Goal: Complete application form

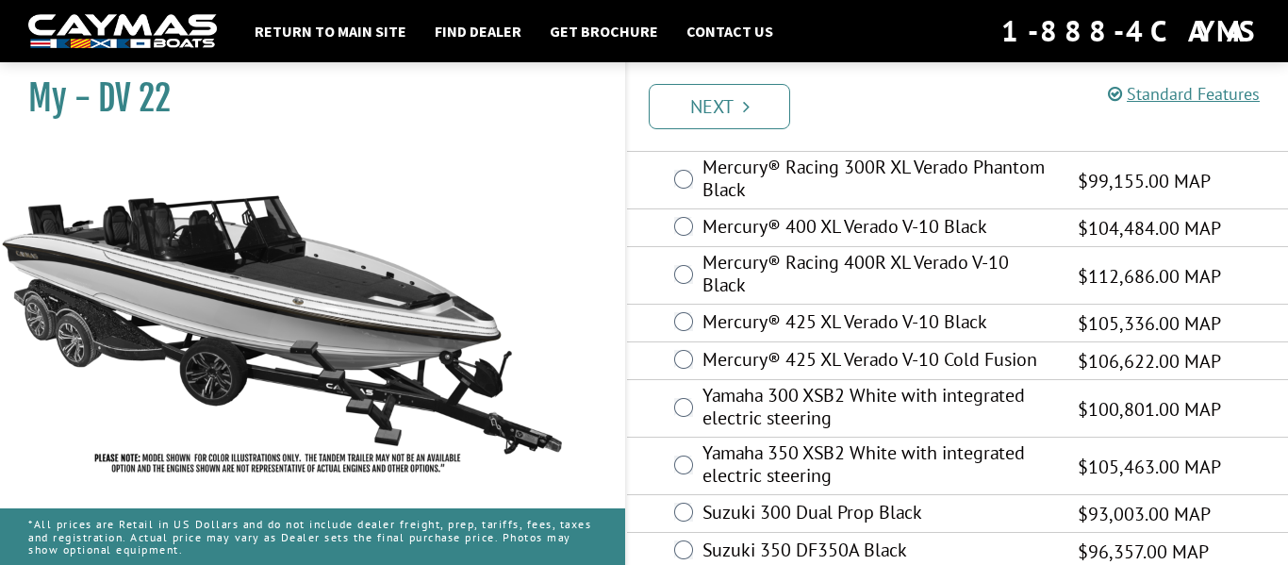
scroll to position [151, 0]
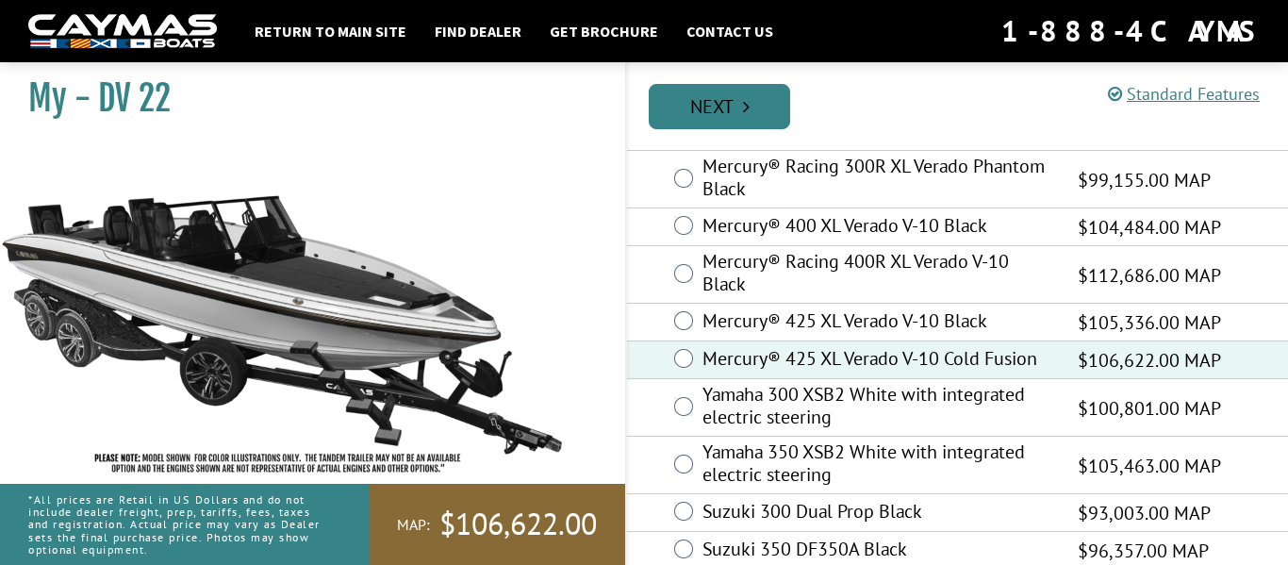
click at [756, 123] on link "Next" at bounding box center [719, 106] width 141 height 45
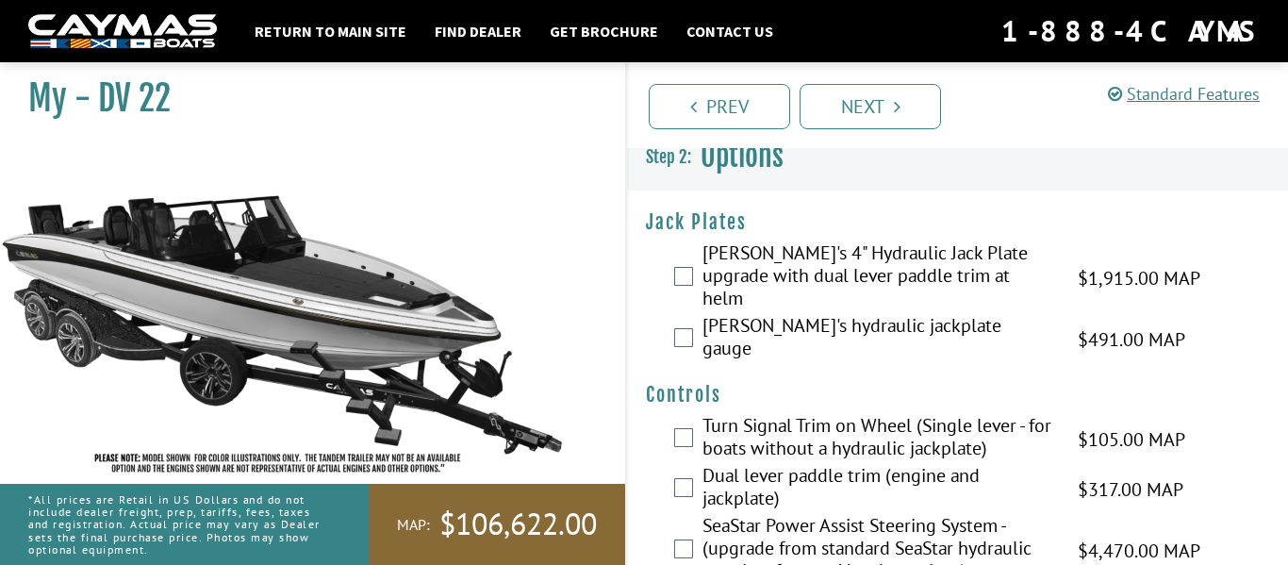
scroll to position [0, 0]
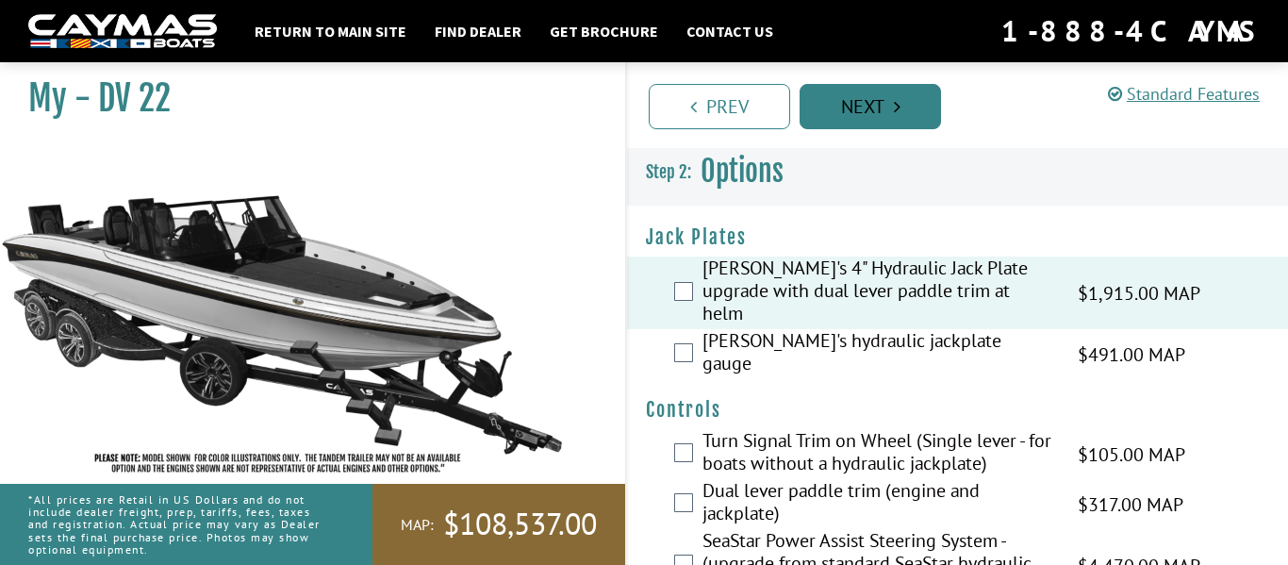
click at [862, 123] on link "Next" at bounding box center [869, 106] width 141 height 45
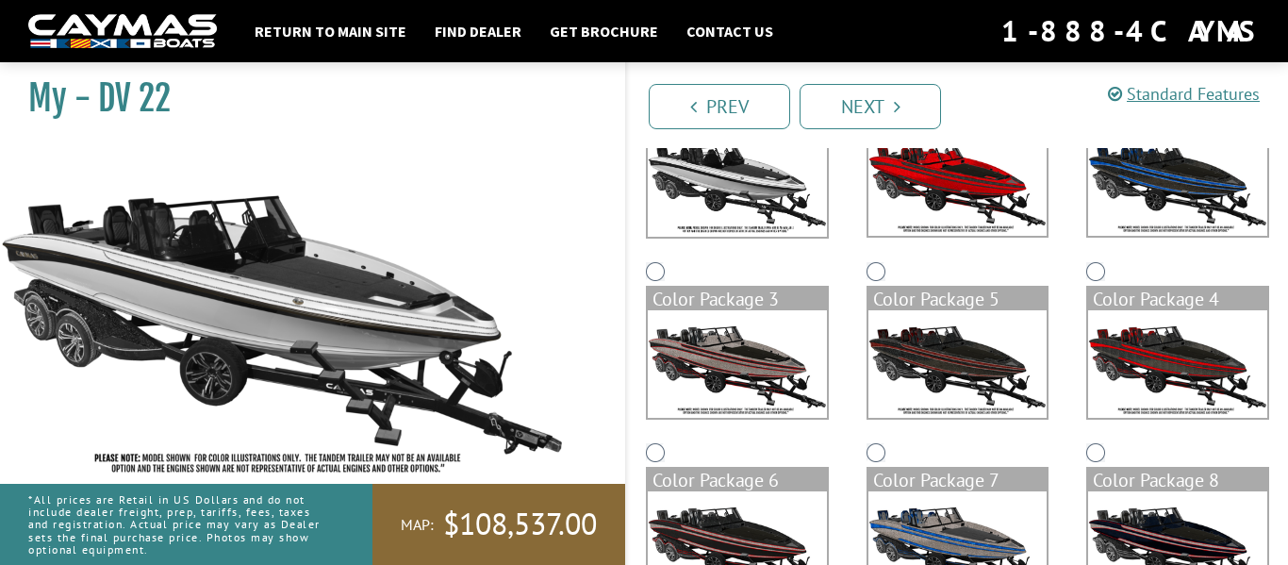
scroll to position [236, 0]
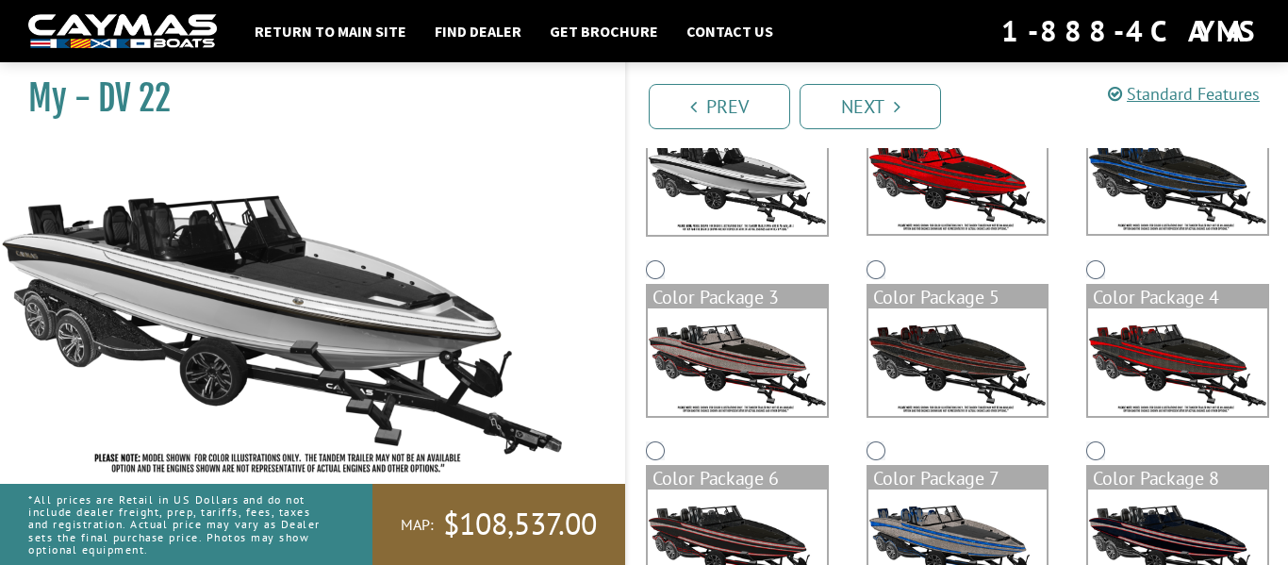
click at [968, 355] on img at bounding box center [957, 361] width 179 height 107
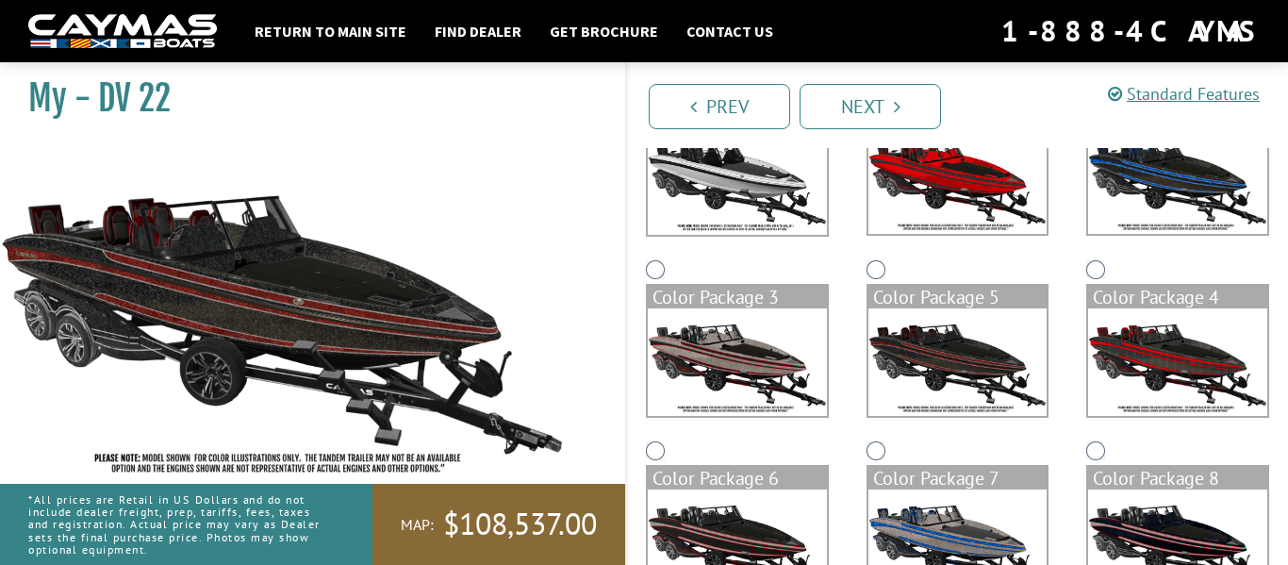
click at [746, 355] on img at bounding box center [737, 361] width 179 height 107
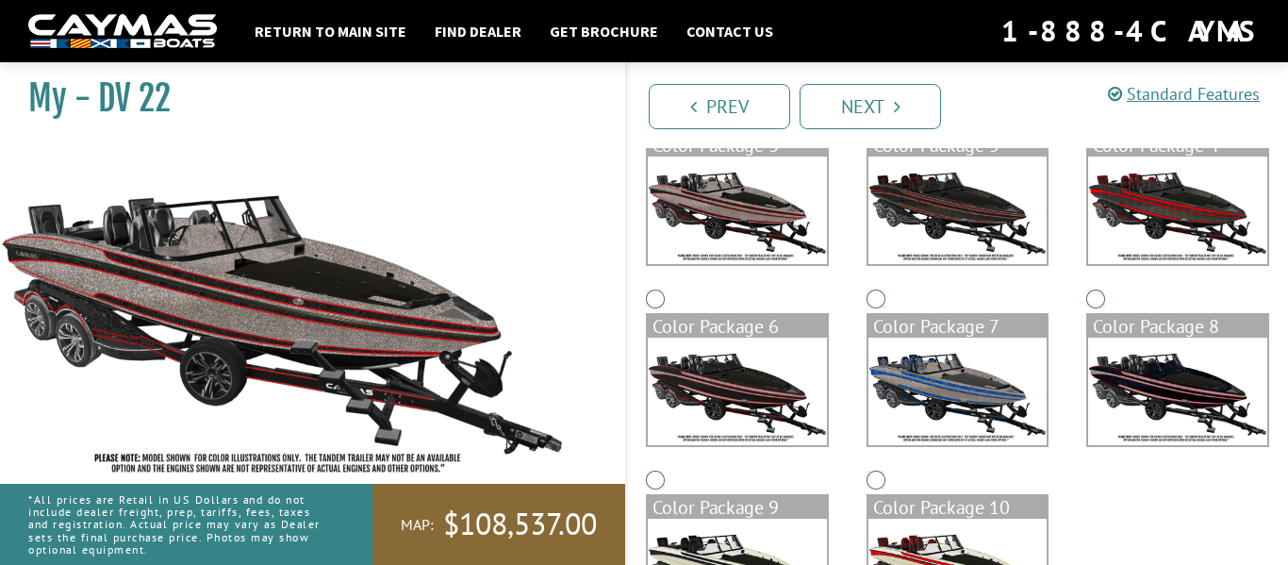
scroll to position [392, 0]
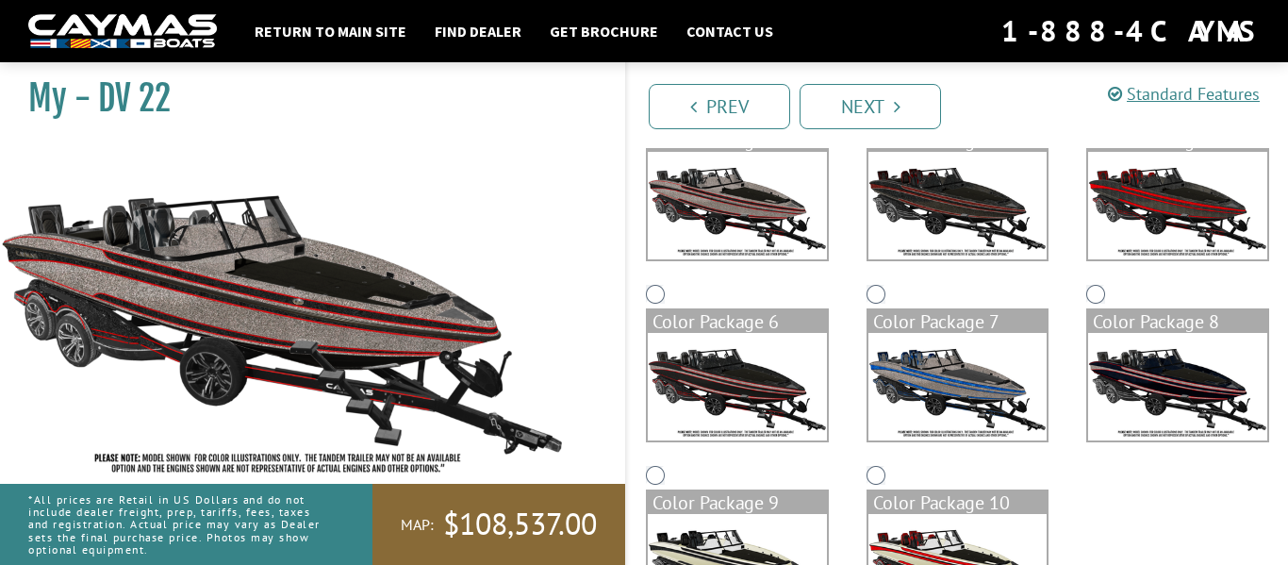
click at [752, 387] on img at bounding box center [737, 386] width 179 height 107
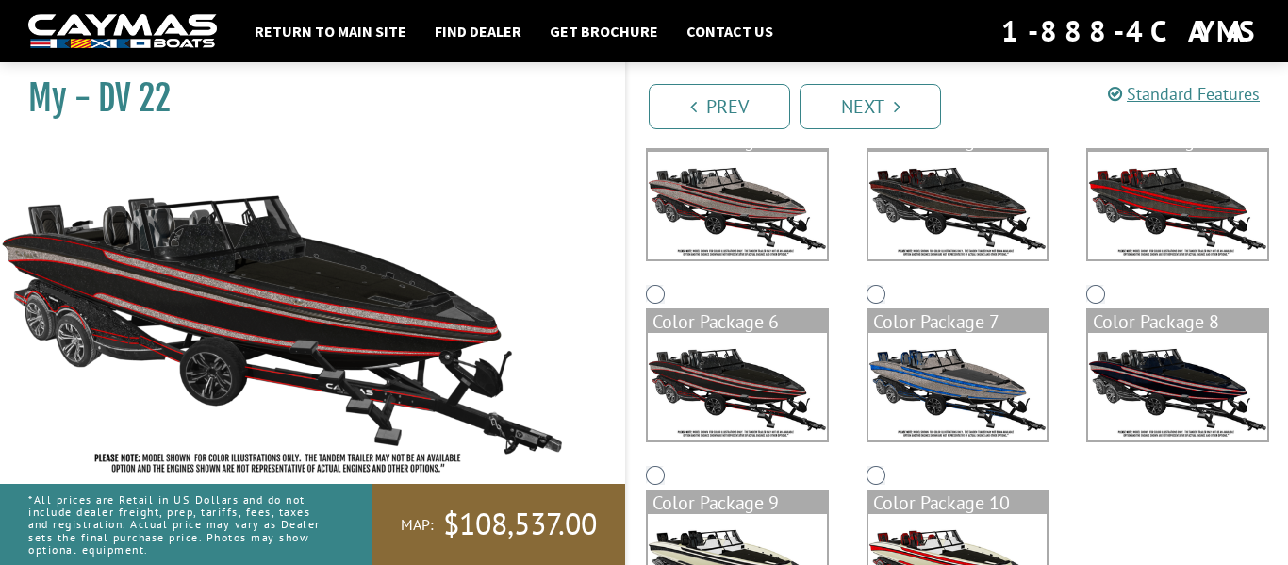
click at [929, 371] on img at bounding box center [957, 386] width 179 height 107
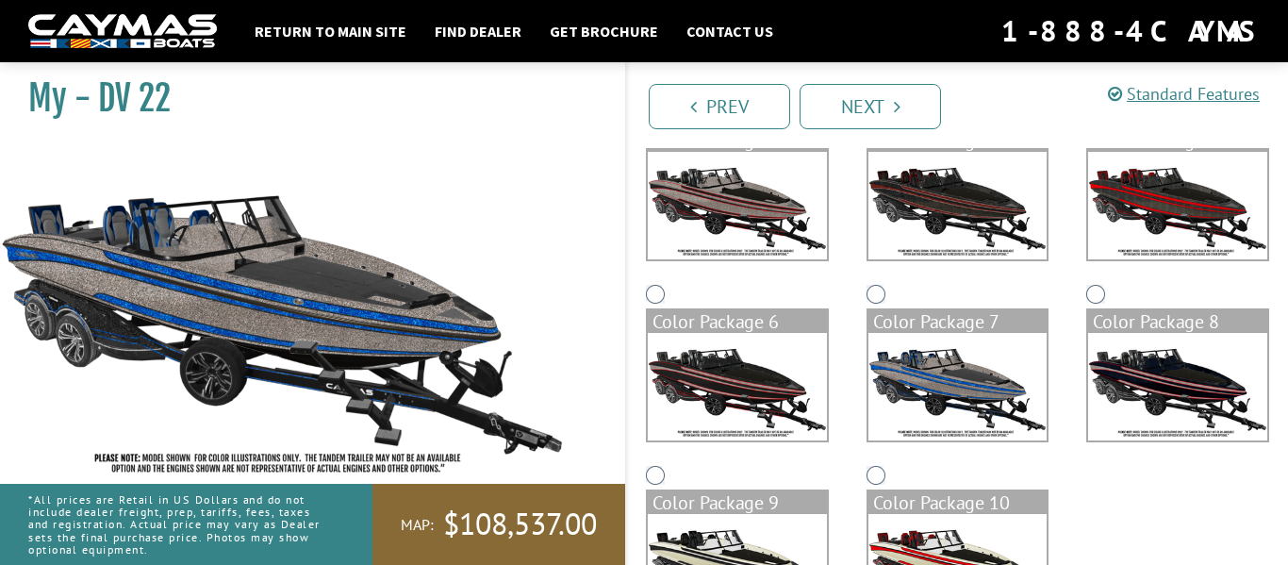
click at [1122, 382] on img at bounding box center [1177, 386] width 179 height 107
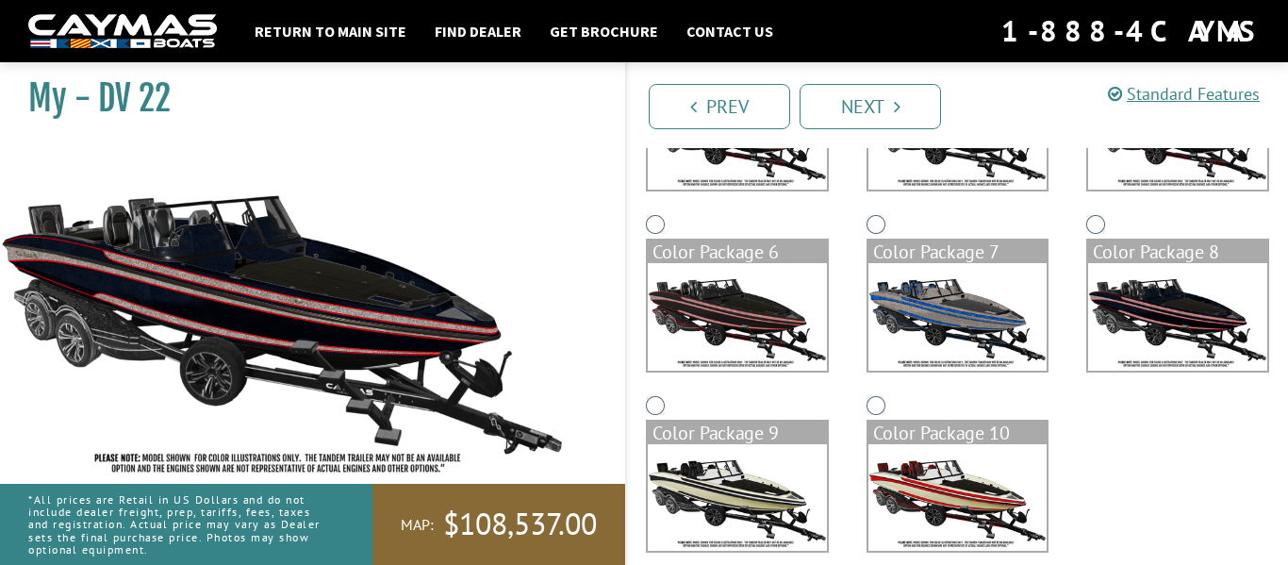
scroll to position [486, 0]
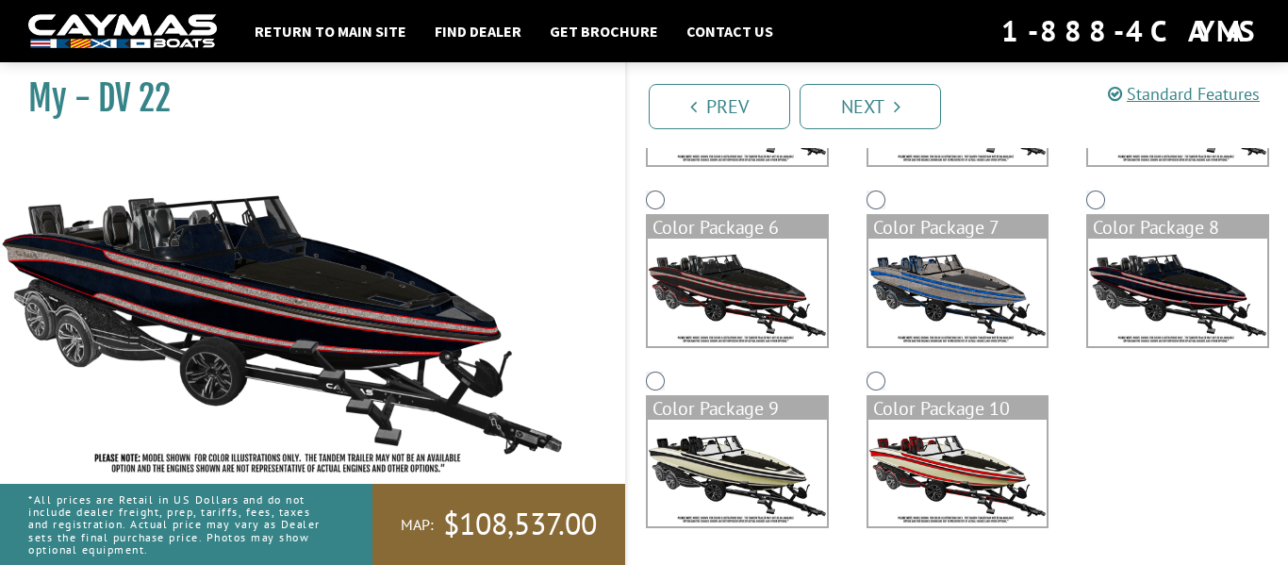
click at [898, 462] on img at bounding box center [957, 473] width 179 height 107
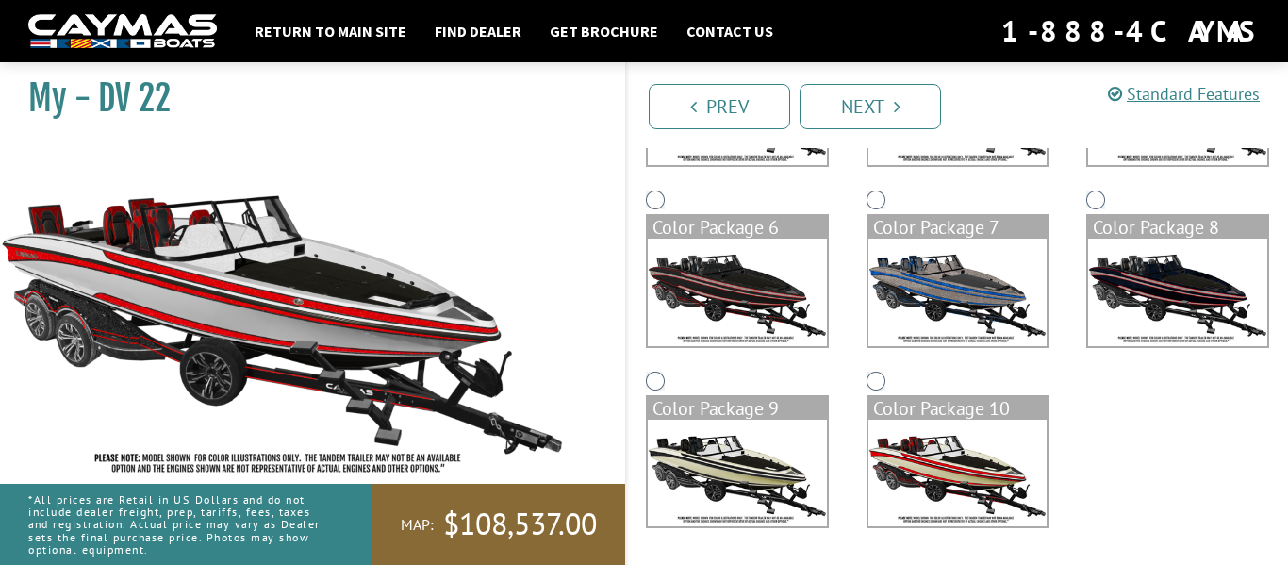
click at [761, 484] on img at bounding box center [737, 473] width 179 height 107
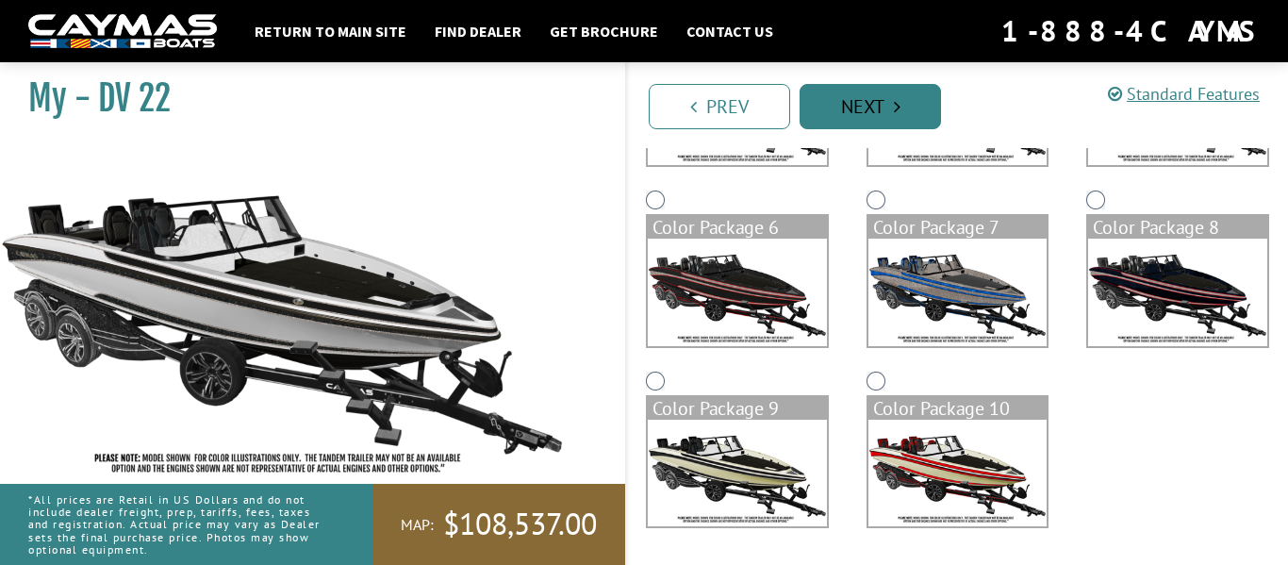
click at [916, 106] on link "Next" at bounding box center [869, 106] width 141 height 45
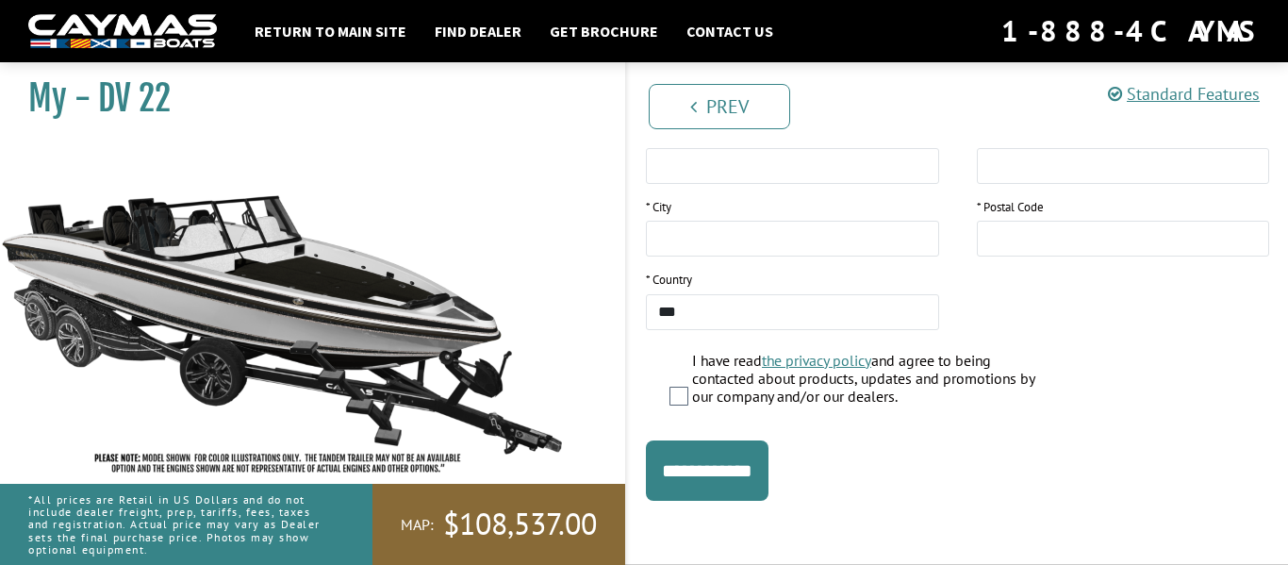
scroll to position [0, 0]
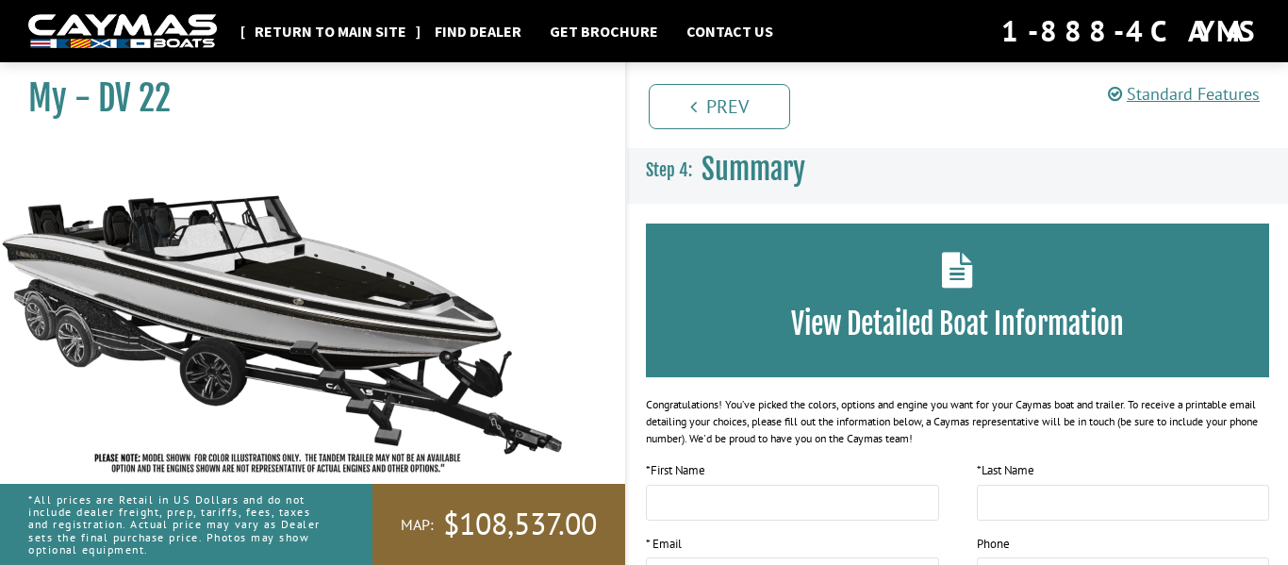
click at [307, 32] on link "Return to main site" at bounding box center [330, 31] width 171 height 25
